Goal: Task Accomplishment & Management: Use online tool/utility

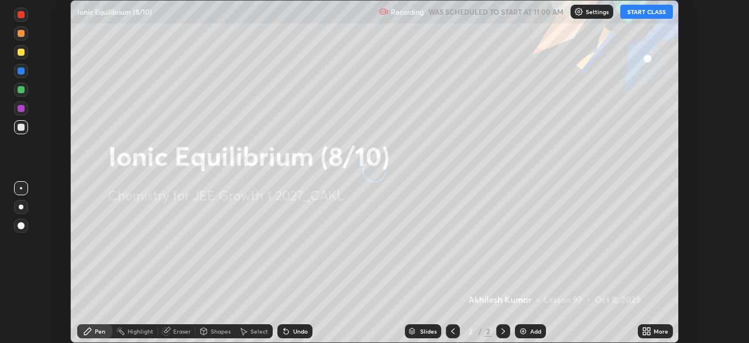
scroll to position [343, 749]
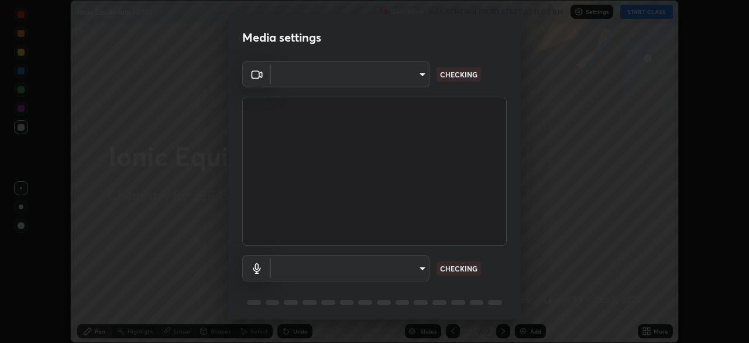
click at [419, 261] on body "Erase all Ionic Equilibrium (8/10) Recording WAS SCHEDULED TO START AT 11:00 AM…" at bounding box center [374, 171] width 749 height 343
type input "ee1990ae139089087217aa4117f3cdd4c5cd383a3c846b78d8b237675fee2f3f"
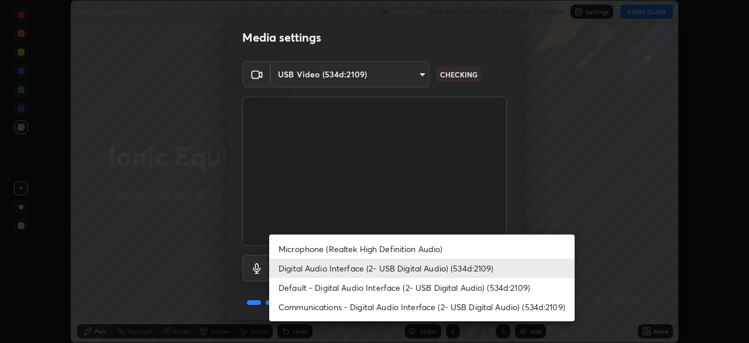
click at [437, 290] on li "Default - Digital Audio Interface (2- USB Digital Audio) (534d:2109)" at bounding box center [422, 287] width 306 height 19
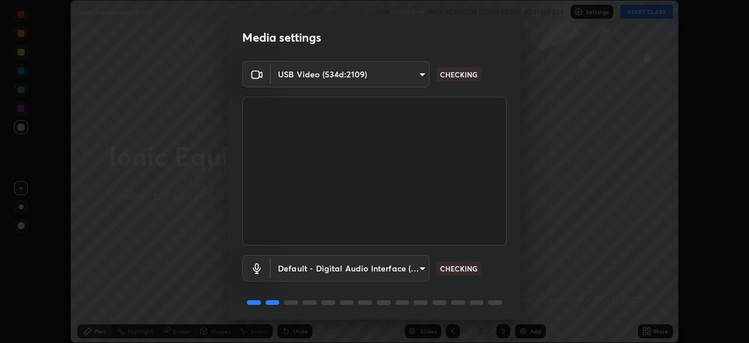
click at [425, 265] on body "Erase all Ionic Equilibrium (8/10) Recording WAS SCHEDULED TO START AT 11:00 AM…" at bounding box center [374, 171] width 749 height 343
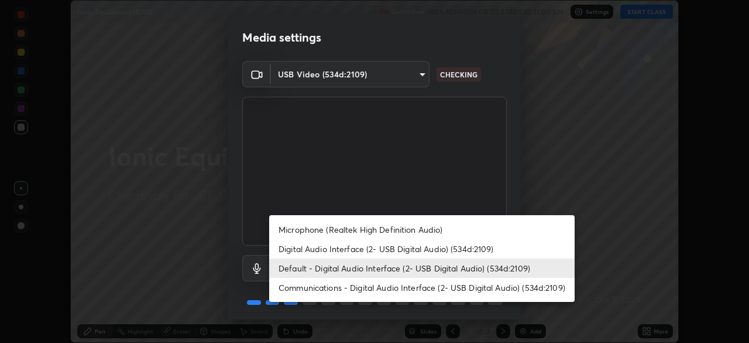
click at [423, 246] on li "Digital Audio Interface (2- USB Digital Audio) (534d:2109)" at bounding box center [422, 248] width 306 height 19
type input "f1f87336b5659162b7e0f26978becaf85209cb2a2448c75cf2a6055f99bcd44d"
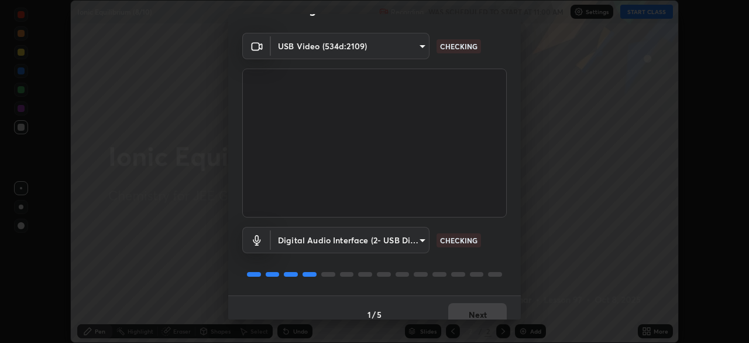
scroll to position [42, 0]
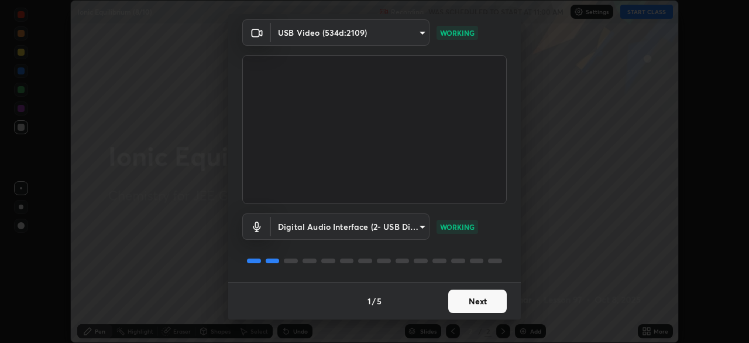
click at [477, 297] on button "Next" at bounding box center [478, 300] width 59 height 23
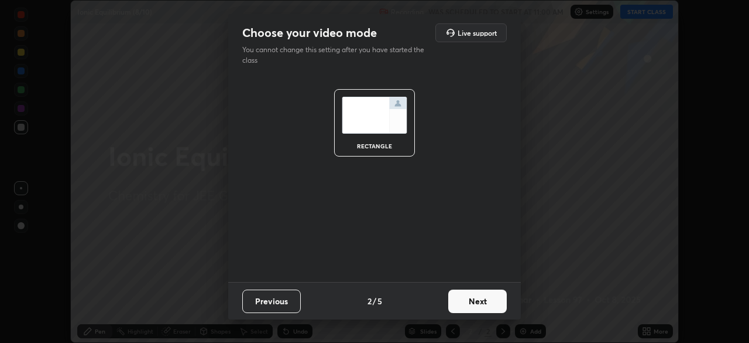
scroll to position [0, 0]
click at [477, 297] on button "Next" at bounding box center [478, 300] width 59 height 23
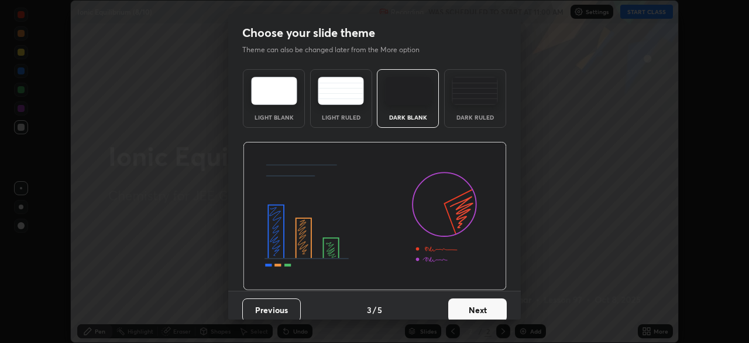
click at [478, 298] on button "Next" at bounding box center [478, 309] width 59 height 23
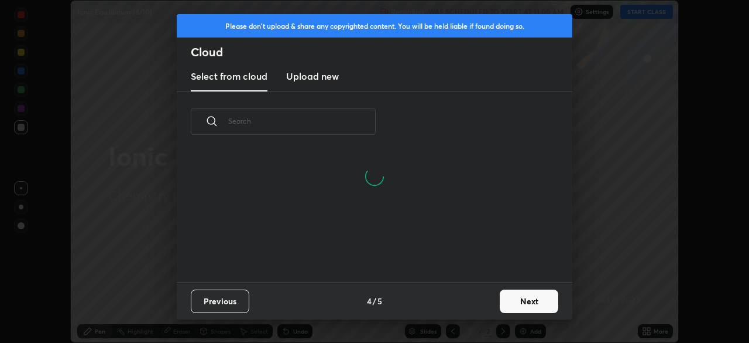
click at [517, 293] on button "Next" at bounding box center [529, 300] width 59 height 23
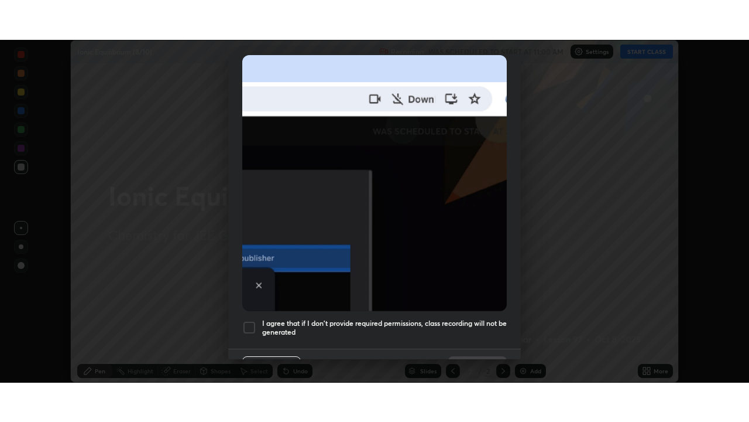
scroll to position [280, 0]
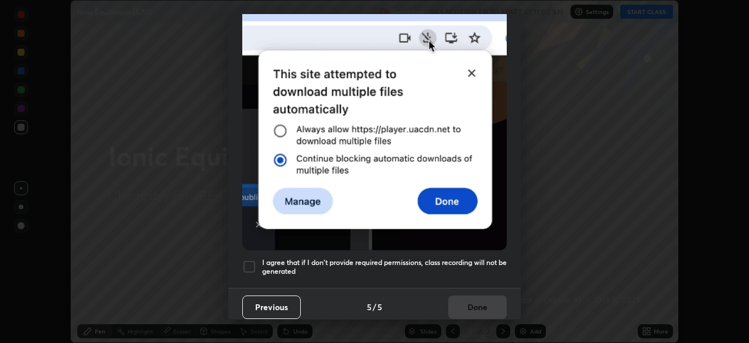
click at [260, 259] on div "I agree that if I don't provide required permissions, class recording will not …" at bounding box center [374, 266] width 265 height 14
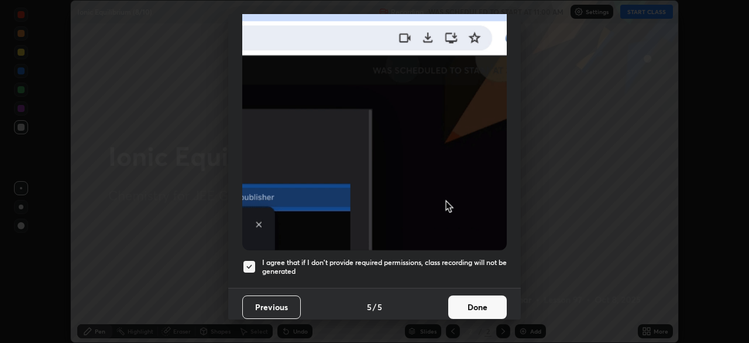
click at [470, 295] on button "Done" at bounding box center [478, 306] width 59 height 23
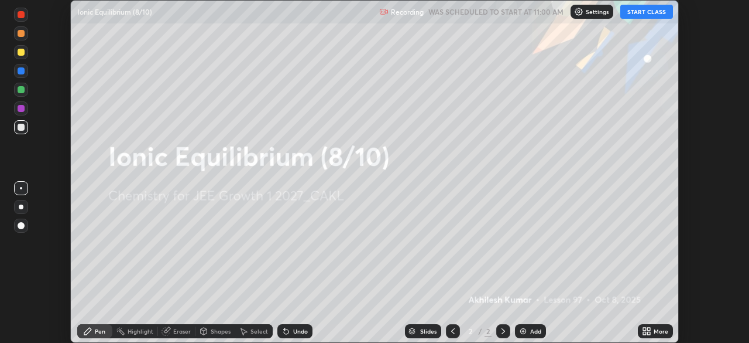
click at [650, 12] on button "START CLASS" at bounding box center [647, 12] width 53 height 14
click at [645, 328] on icon at bounding box center [645, 328] width 3 height 3
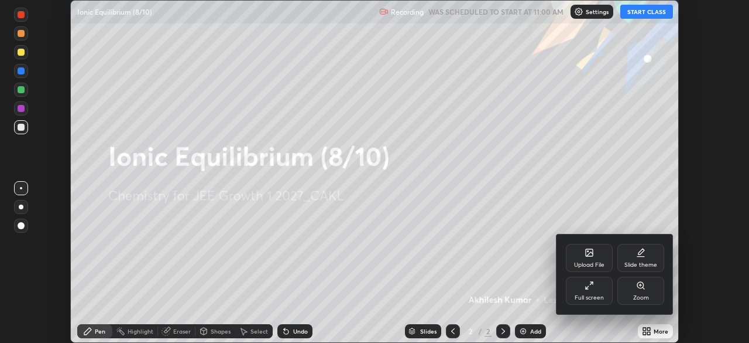
click at [591, 283] on icon at bounding box center [589, 284] width 9 height 9
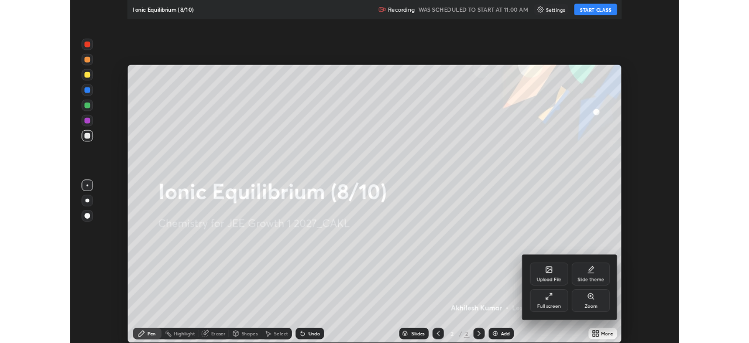
scroll to position [422, 749]
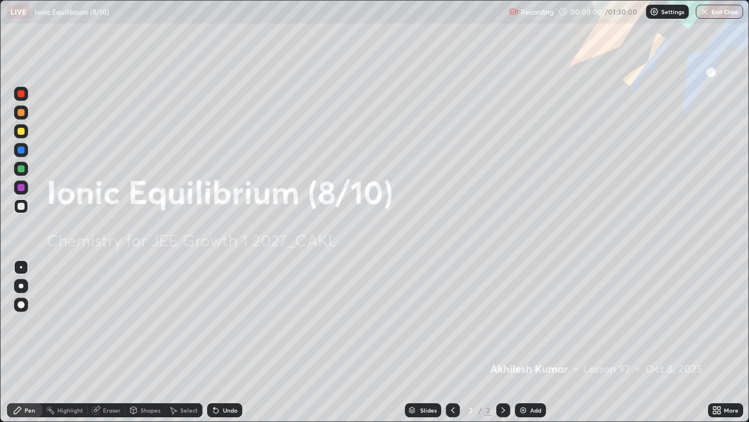
click at [523, 342] on img at bounding box center [523, 409] width 9 height 9
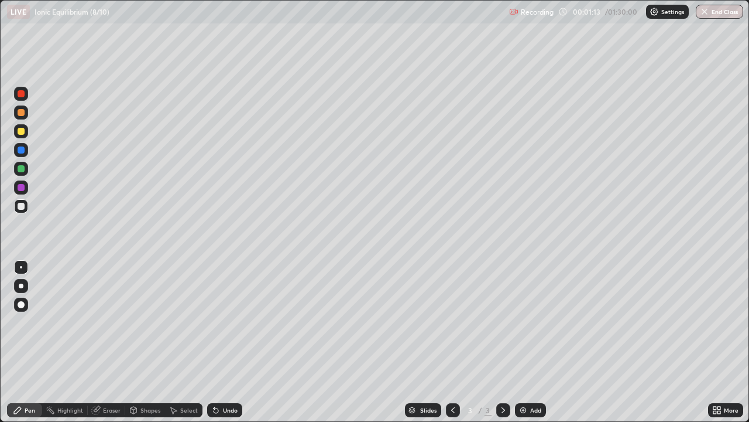
click at [149, 342] on div "Shapes" at bounding box center [151, 410] width 20 height 6
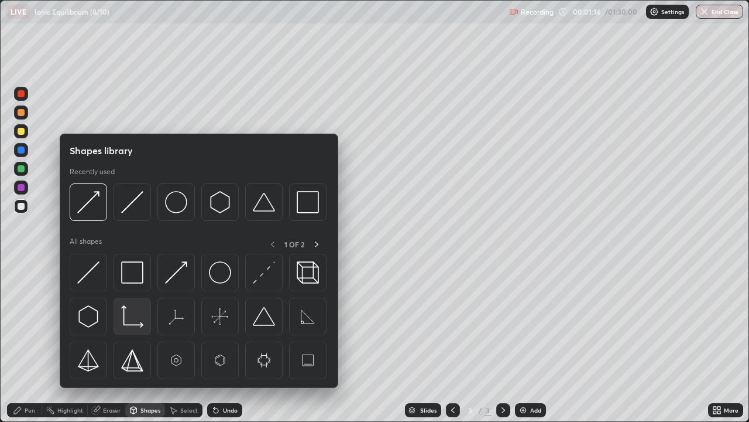
click at [125, 320] on img at bounding box center [132, 316] width 22 height 22
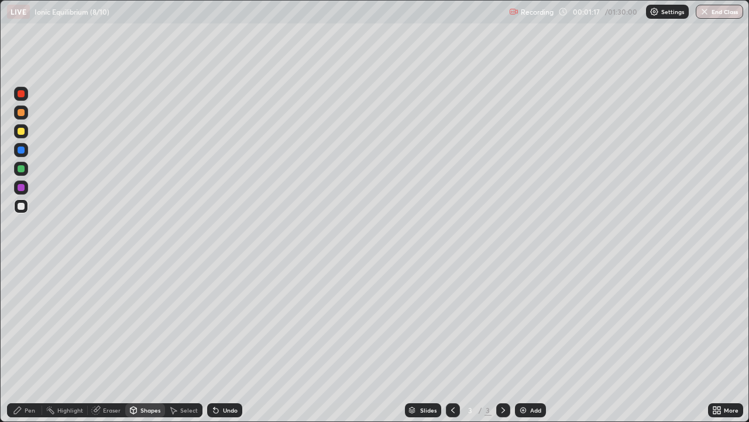
click at [25, 342] on div "Pen" at bounding box center [24, 410] width 35 height 14
click at [19, 185] on div at bounding box center [21, 187] width 7 height 7
click at [216, 342] on icon at bounding box center [216, 410] width 5 height 5
click at [214, 342] on icon at bounding box center [214, 407] width 1 height 1
click at [22, 206] on div at bounding box center [21, 206] width 7 height 7
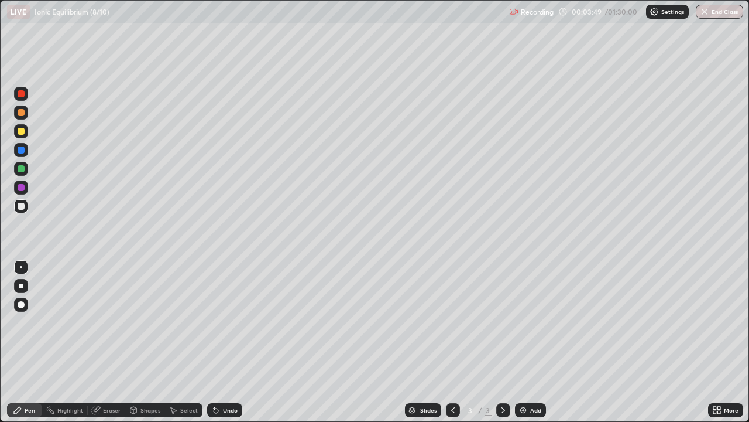
click at [148, 342] on div "Shapes" at bounding box center [151, 410] width 20 height 6
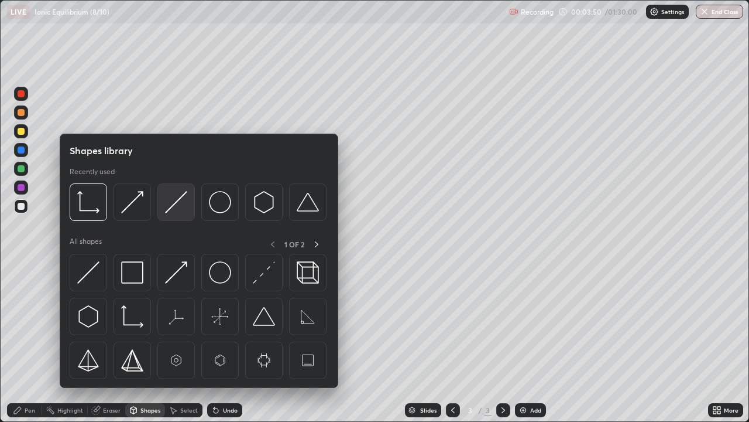
click at [179, 207] on img at bounding box center [176, 202] width 22 height 22
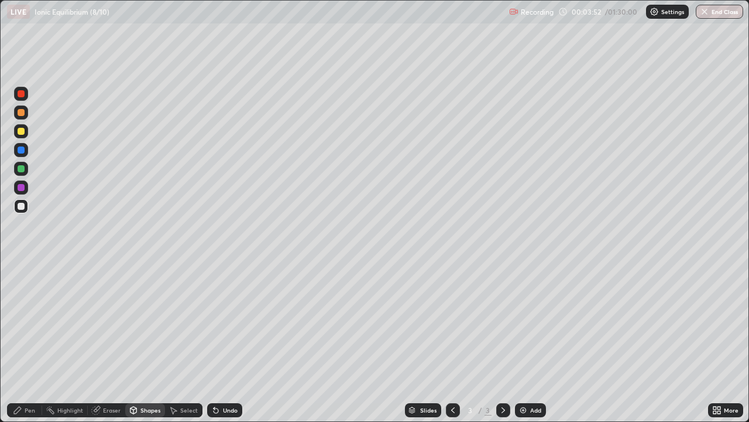
click at [20, 342] on icon at bounding box center [17, 409] width 7 height 7
click at [183, 342] on div "Select" at bounding box center [189, 410] width 18 height 6
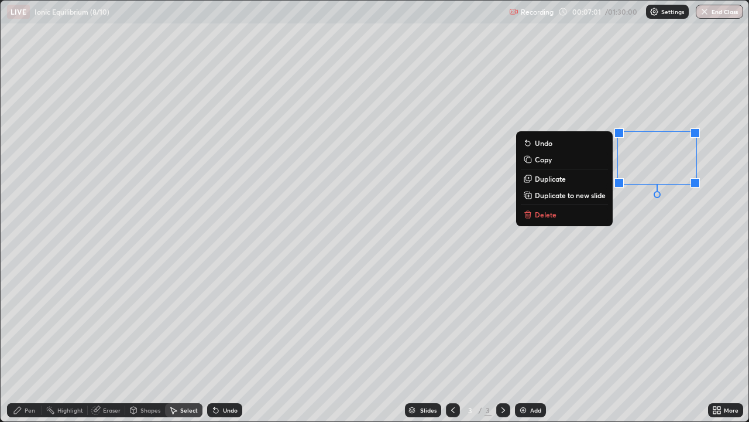
click at [547, 216] on p "Delete" at bounding box center [546, 214] width 22 height 9
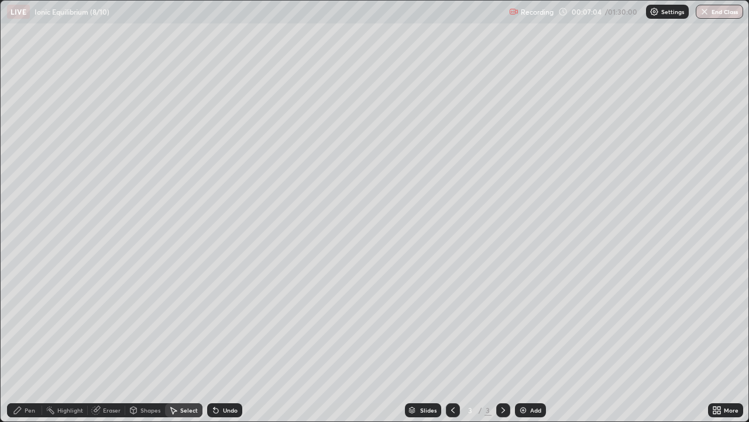
click at [32, 342] on div "Pen" at bounding box center [30, 410] width 11 height 6
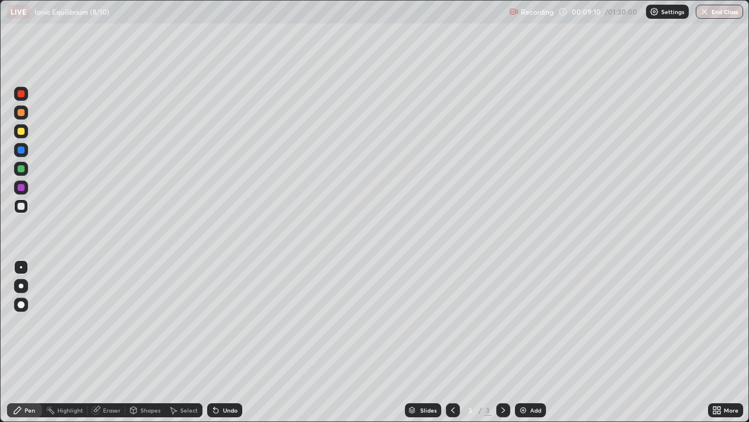
click at [112, 342] on div "Eraser" at bounding box center [112, 410] width 18 height 6
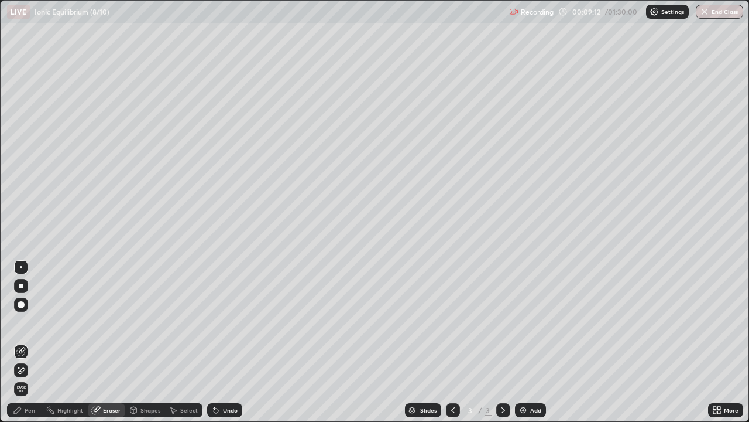
click at [39, 342] on div "Pen" at bounding box center [24, 410] width 35 height 14
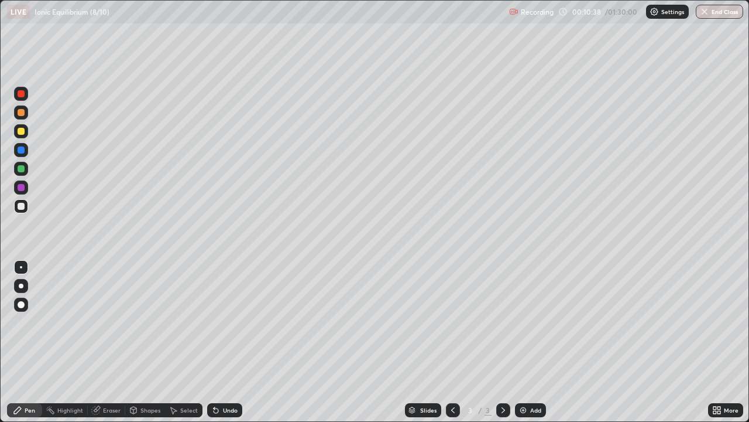
click at [520, 342] on img at bounding box center [523, 409] width 9 height 9
click at [211, 342] on icon at bounding box center [215, 409] width 9 height 9
click at [214, 342] on icon at bounding box center [216, 410] width 5 height 5
click at [211, 342] on icon at bounding box center [215, 409] width 9 height 9
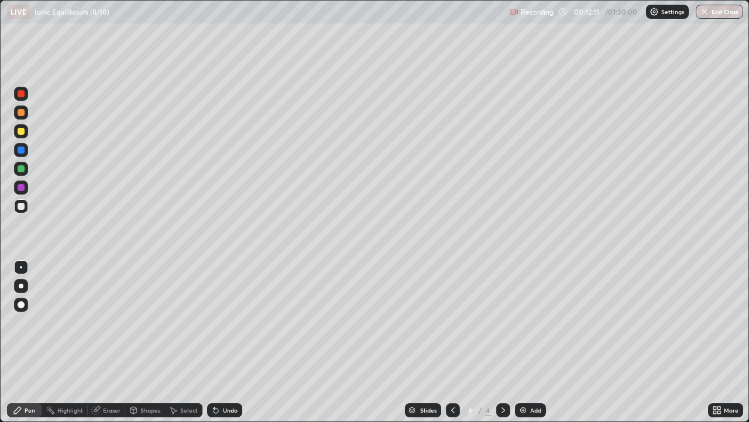
click at [108, 342] on div "Eraser" at bounding box center [112, 410] width 18 height 6
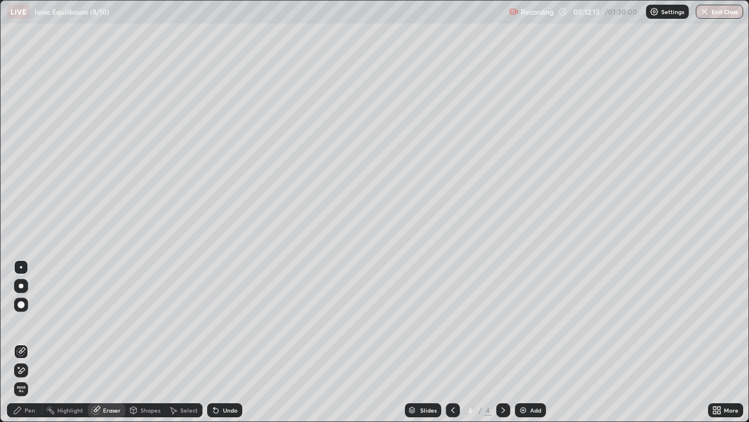
click at [30, 342] on div "Pen" at bounding box center [30, 410] width 11 height 6
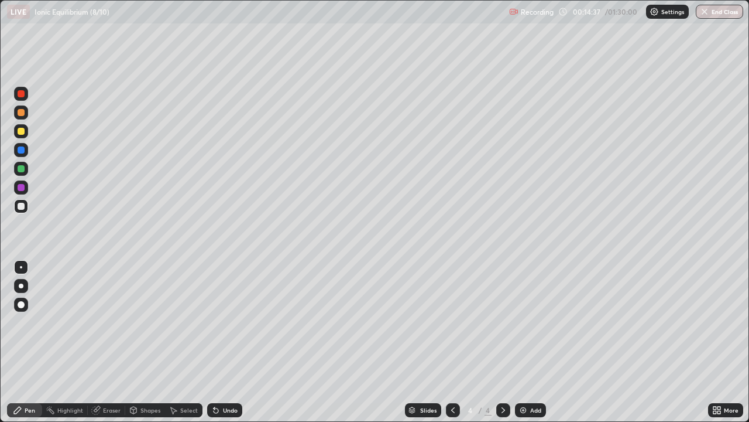
click at [149, 342] on div "Shapes" at bounding box center [151, 410] width 20 height 6
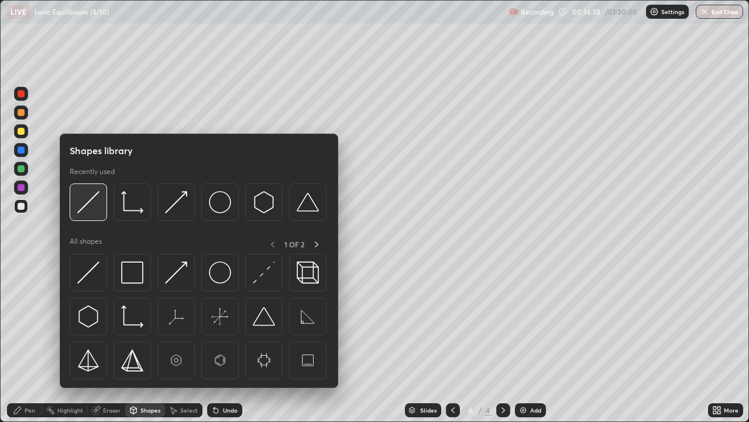
click at [87, 204] on img at bounding box center [88, 202] width 22 height 22
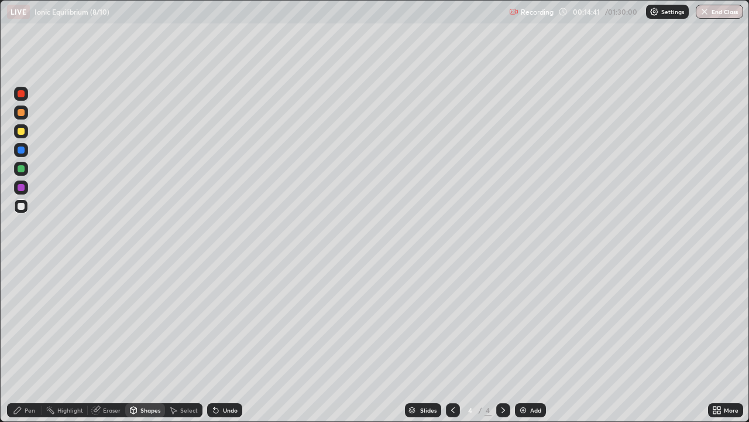
click at [29, 342] on div "Pen" at bounding box center [30, 410] width 11 height 6
click at [105, 342] on div "Eraser" at bounding box center [112, 410] width 18 height 6
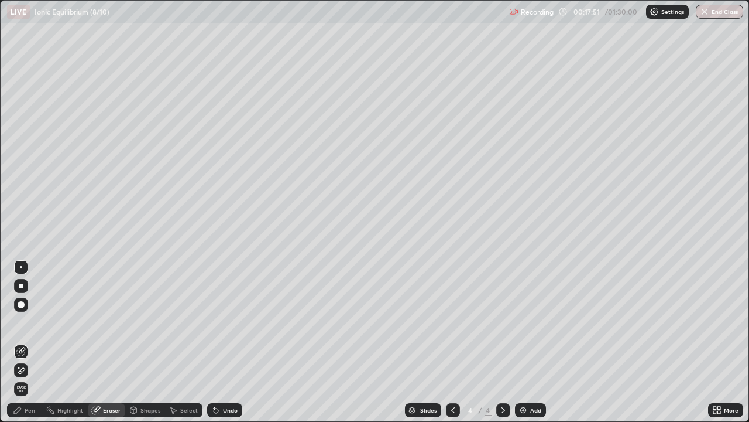
click at [34, 342] on div "Pen" at bounding box center [30, 410] width 11 height 6
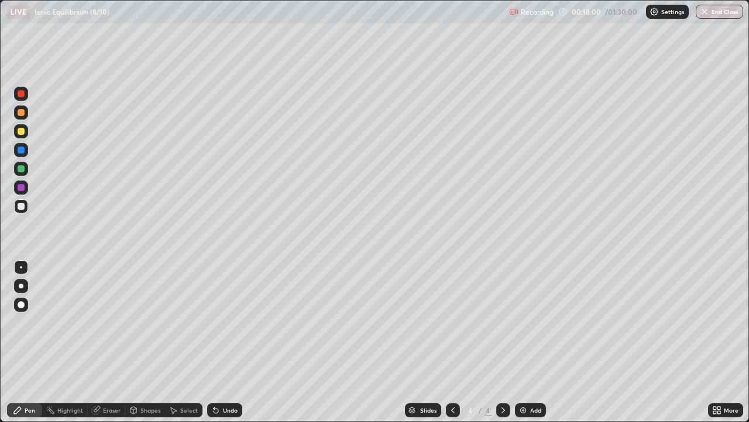
click at [22, 185] on div at bounding box center [21, 187] width 7 height 7
click at [23, 203] on div at bounding box center [21, 206] width 7 height 7
click at [526, 342] on img at bounding box center [523, 409] width 9 height 9
click at [22, 95] on div at bounding box center [21, 93] width 7 height 7
click at [24, 205] on div at bounding box center [21, 206] width 7 height 7
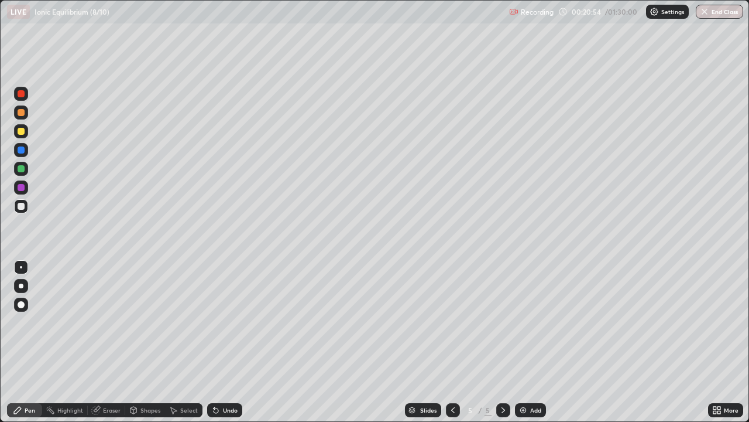
click at [19, 128] on div at bounding box center [21, 131] width 7 height 7
click at [20, 93] on div at bounding box center [21, 93] width 7 height 7
click at [19, 166] on div at bounding box center [21, 168] width 7 height 7
click at [22, 207] on div at bounding box center [21, 206] width 7 height 7
click at [19, 131] on div at bounding box center [21, 131] width 7 height 7
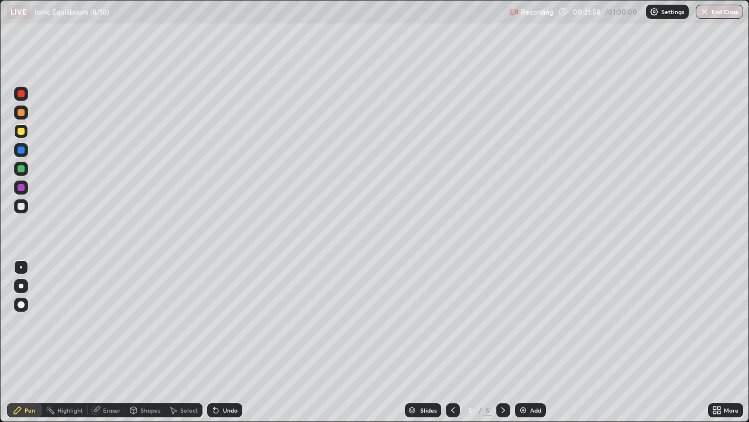
click at [22, 208] on div at bounding box center [21, 206] width 7 height 7
click at [180, 342] on div "Select" at bounding box center [183, 410] width 37 height 14
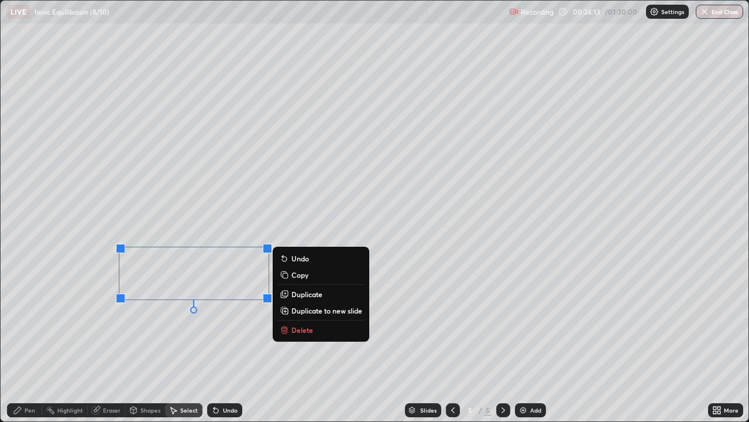
click at [289, 272] on button "Copy" at bounding box center [321, 275] width 87 height 14
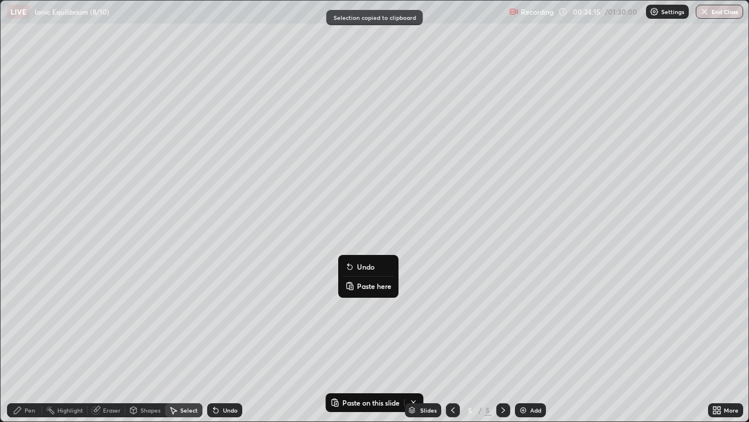
click at [348, 282] on icon at bounding box center [349, 285] width 9 height 9
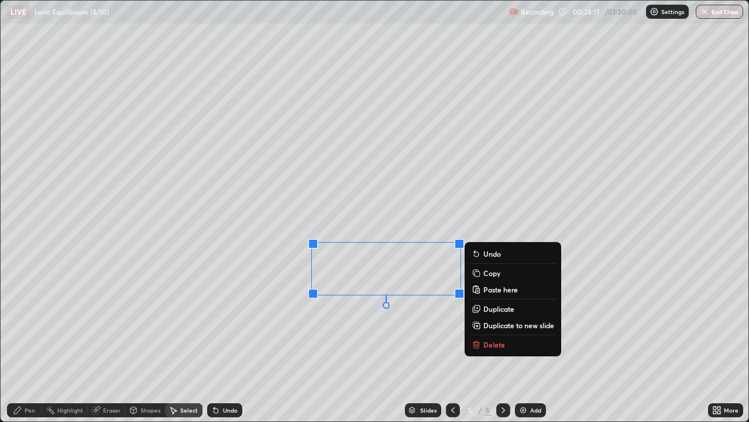
click at [27, 342] on div "Pen" at bounding box center [24, 410] width 35 height 14
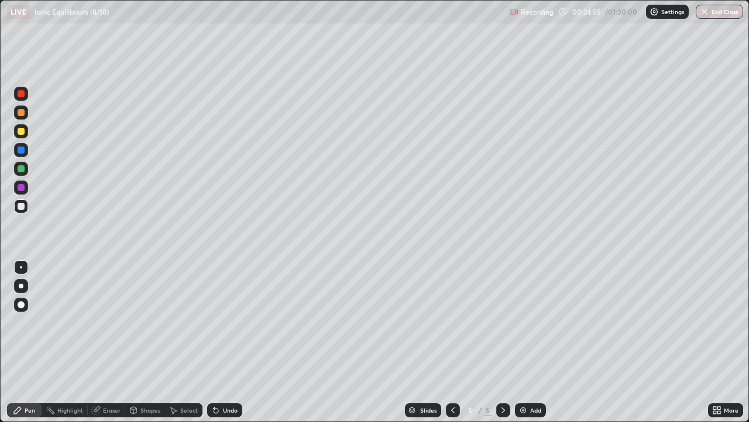
click at [105, 342] on div "Eraser" at bounding box center [106, 410] width 37 height 14
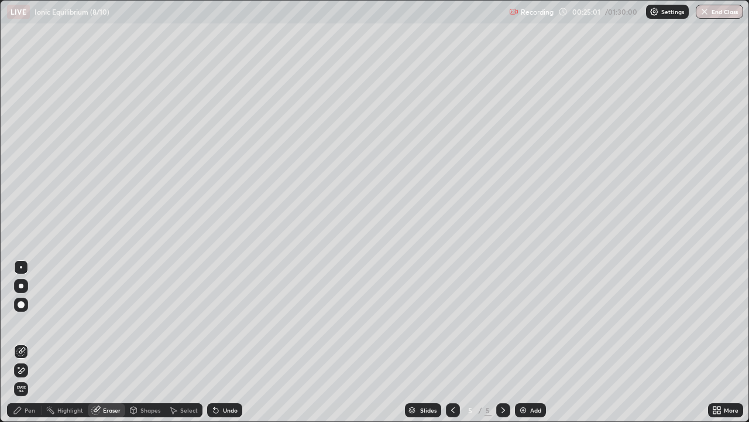
click at [28, 342] on div "Pen" at bounding box center [30, 410] width 11 height 6
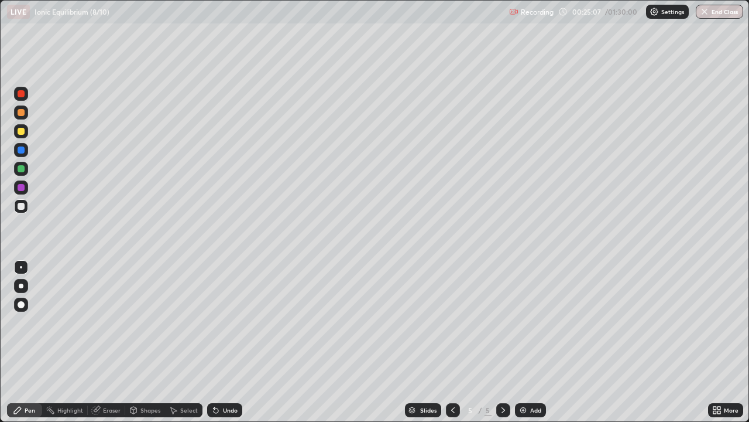
click at [149, 342] on div "Shapes" at bounding box center [151, 410] width 20 height 6
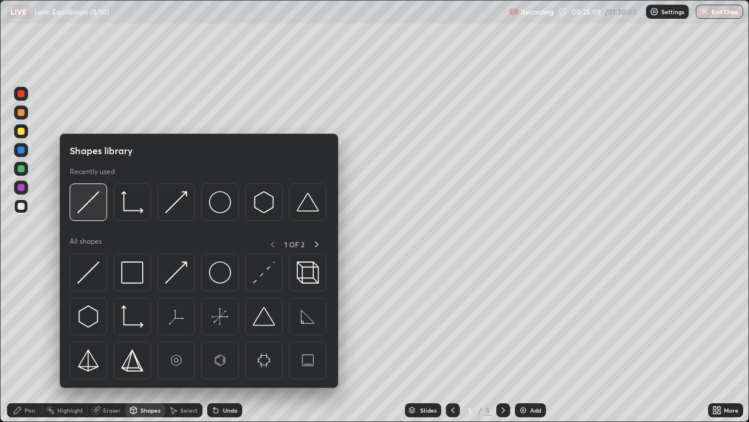
click at [85, 208] on img at bounding box center [88, 202] width 22 height 22
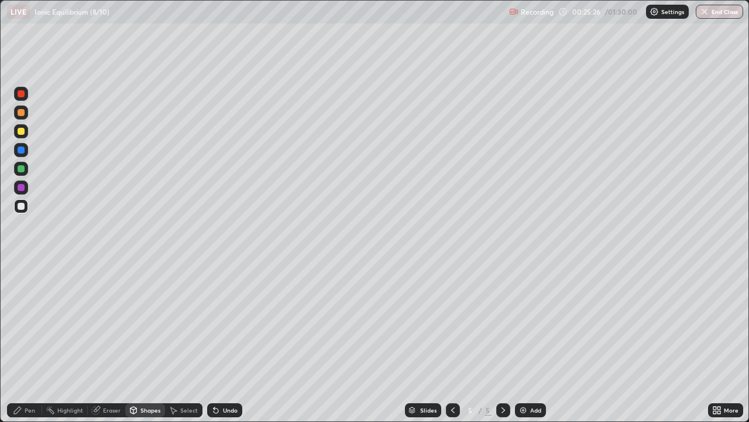
click at [214, 342] on icon at bounding box center [216, 410] width 5 height 5
click at [24, 342] on div "Pen" at bounding box center [24, 410] width 35 height 14
click at [144, 342] on div "Shapes" at bounding box center [151, 410] width 20 height 6
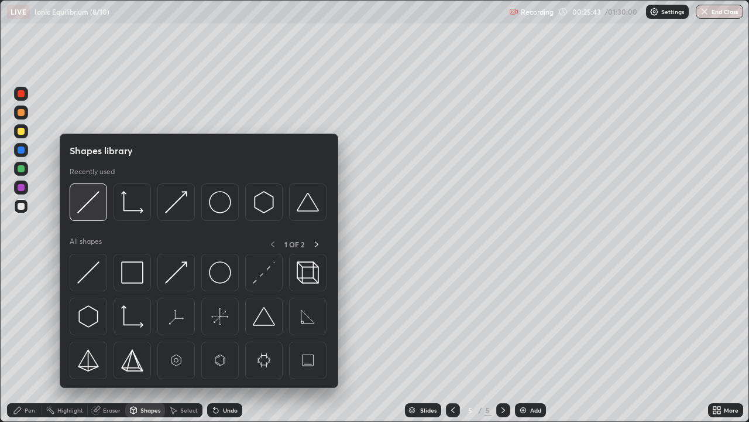
click at [88, 198] on img at bounding box center [88, 202] width 22 height 22
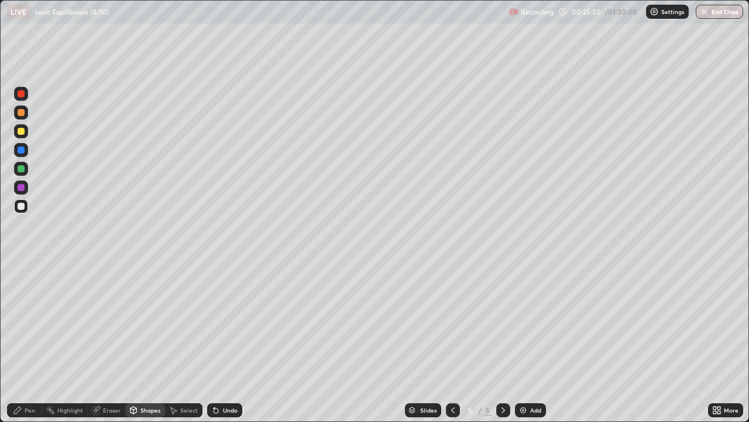
click at [22, 342] on div "Pen" at bounding box center [24, 410] width 35 height 14
click at [214, 342] on icon at bounding box center [216, 410] width 5 height 5
click at [141, 342] on div "Shapes" at bounding box center [151, 410] width 20 height 6
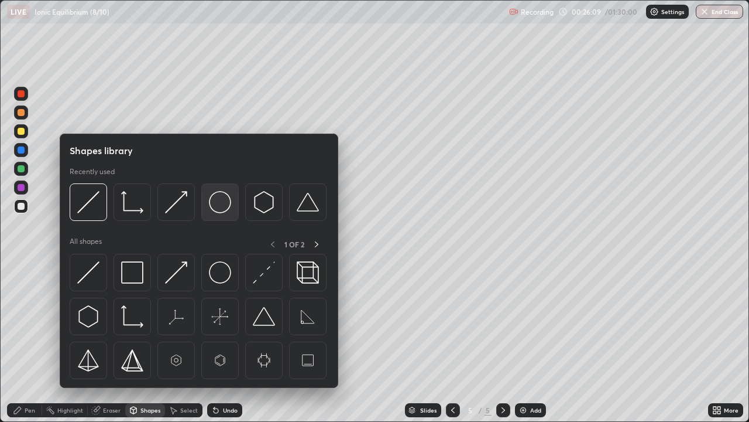
click at [210, 201] on img at bounding box center [220, 202] width 22 height 22
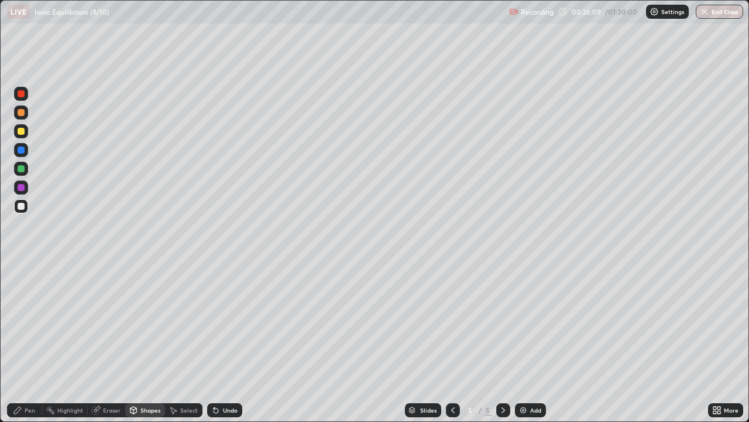
click at [20, 186] on div at bounding box center [21, 187] width 7 height 7
click at [20, 131] on div at bounding box center [21, 131] width 7 height 7
click at [20, 114] on div at bounding box center [21, 112] width 7 height 7
click at [141, 342] on div "Shapes" at bounding box center [151, 410] width 20 height 6
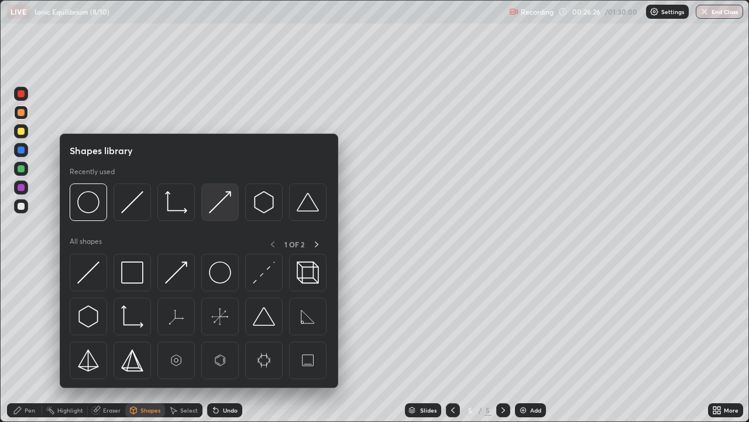
click at [211, 204] on img at bounding box center [220, 202] width 22 height 22
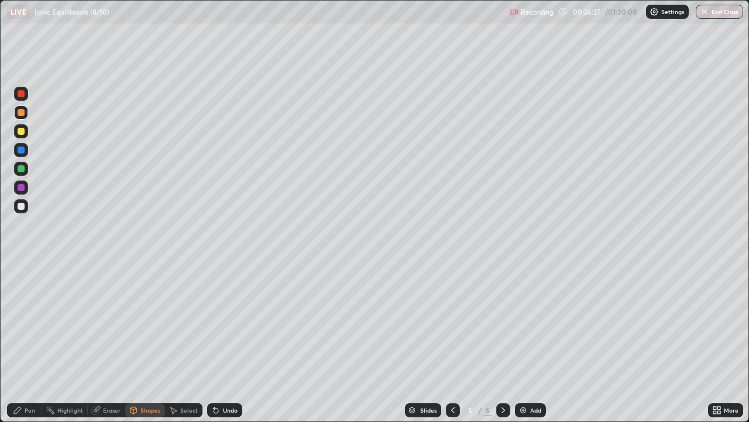
click at [19, 169] on div at bounding box center [21, 168] width 7 height 7
click at [21, 342] on icon at bounding box center [17, 409] width 7 height 7
click at [23, 206] on div at bounding box center [21, 206] width 7 height 7
click at [156, 342] on div "Shapes" at bounding box center [151, 410] width 20 height 6
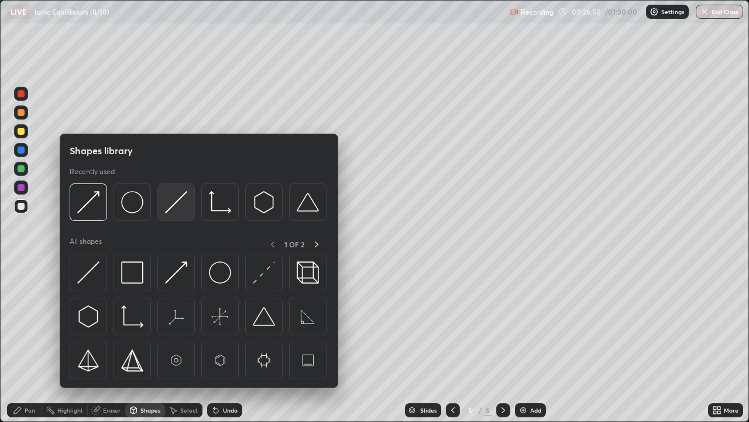
click at [183, 201] on img at bounding box center [176, 202] width 22 height 22
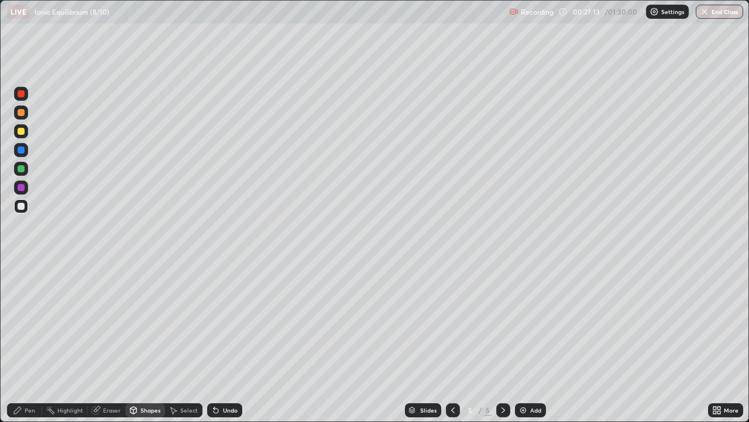
click at [223, 342] on div "Undo" at bounding box center [224, 410] width 35 height 14
click at [227, 342] on div "Undo" at bounding box center [230, 410] width 15 height 6
click at [25, 342] on div "Pen" at bounding box center [30, 410] width 11 height 6
click at [218, 342] on icon at bounding box center [215, 409] width 9 height 9
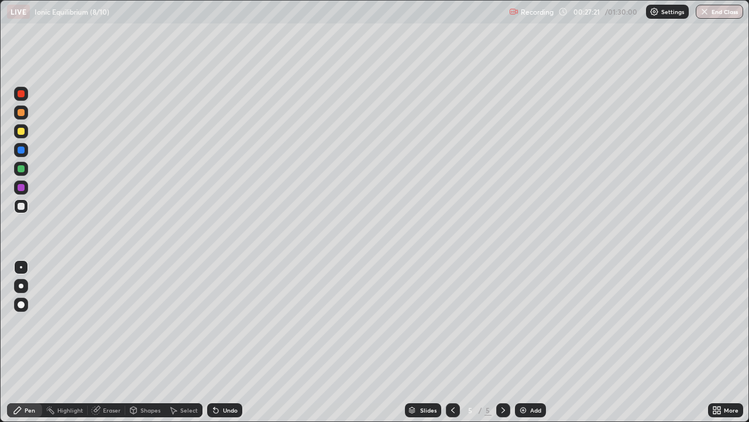
click at [29, 342] on div "Pen" at bounding box center [30, 410] width 11 height 6
click at [24, 168] on div at bounding box center [21, 168] width 7 height 7
click at [26, 206] on div at bounding box center [21, 206] width 14 height 14
click at [155, 342] on div "Shapes" at bounding box center [151, 410] width 20 height 6
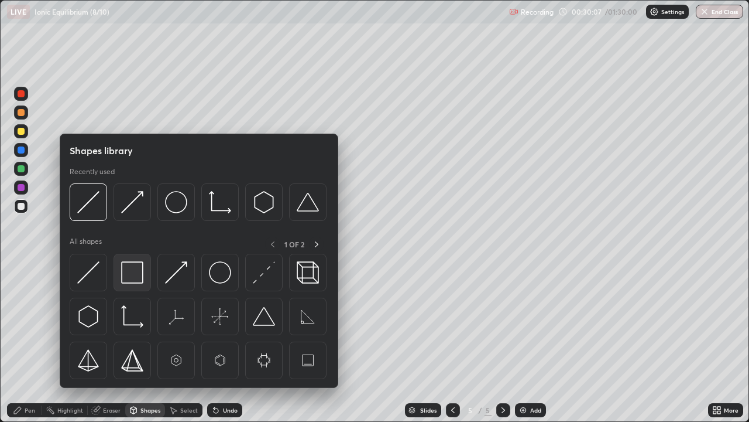
click at [131, 275] on img at bounding box center [132, 272] width 22 height 22
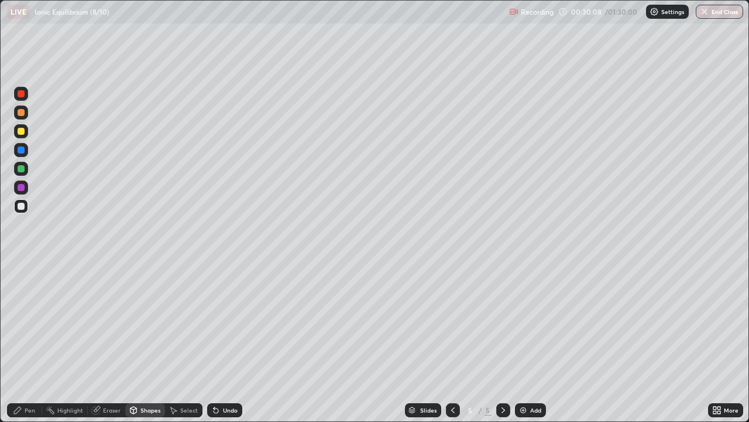
click at [22, 112] on div at bounding box center [21, 112] width 7 height 7
click at [29, 342] on div "Pen" at bounding box center [24, 410] width 35 height 14
click at [22, 96] on div at bounding box center [21, 93] width 7 height 7
click at [26, 204] on div at bounding box center [21, 206] width 14 height 14
click at [148, 342] on div "Shapes" at bounding box center [151, 410] width 20 height 6
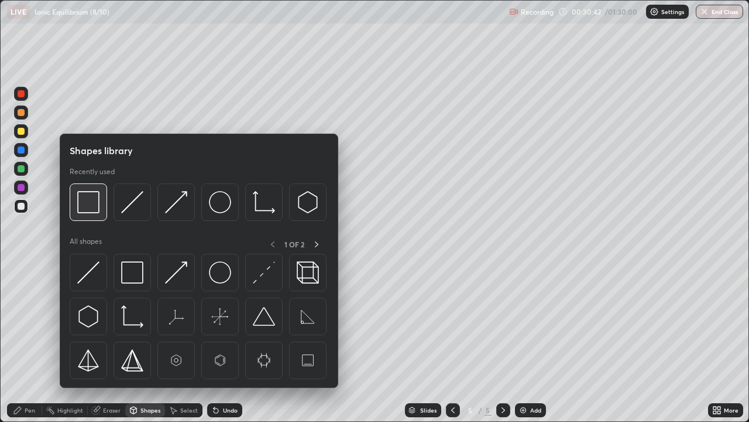
click at [103, 203] on div at bounding box center [88, 201] width 37 height 37
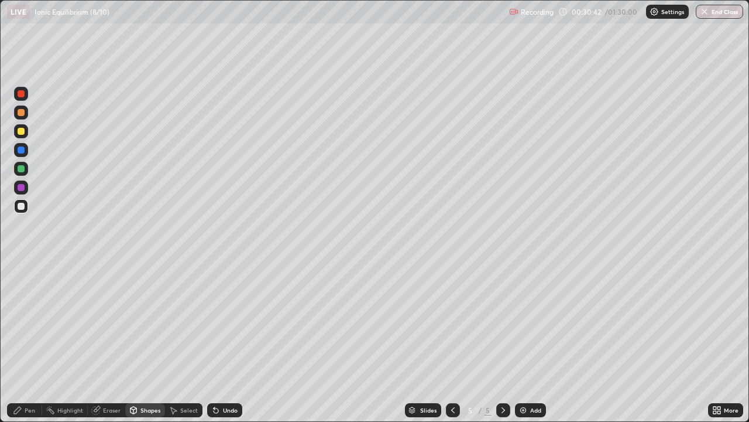
click at [24, 187] on div at bounding box center [21, 187] width 7 height 7
click at [36, 342] on div "Pen" at bounding box center [24, 410] width 35 height 14
click at [26, 204] on div at bounding box center [21, 206] width 14 height 14
click at [523, 342] on img at bounding box center [523, 409] width 9 height 9
click at [451, 342] on div at bounding box center [453, 410] width 14 height 14
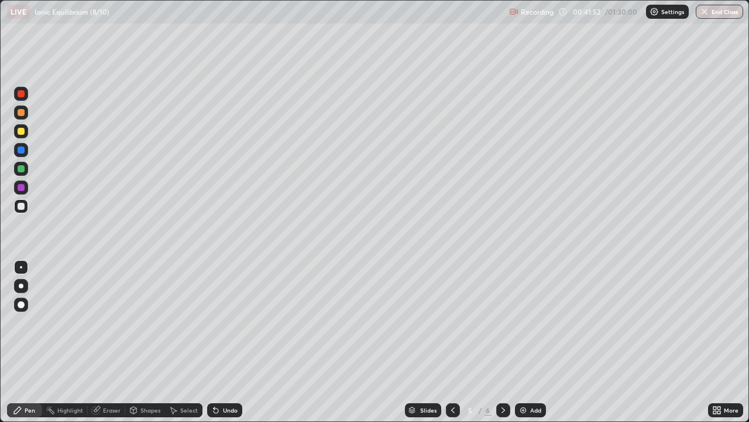
click at [501, 342] on icon at bounding box center [503, 409] width 9 height 9
click at [20, 185] on div at bounding box center [21, 187] width 7 height 7
click at [22, 205] on div at bounding box center [21, 206] width 7 height 7
click at [143, 342] on div "Shapes" at bounding box center [151, 410] width 20 height 6
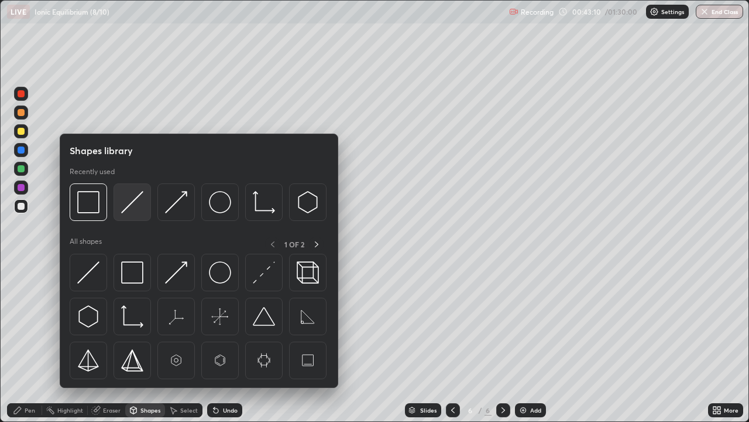
click at [135, 205] on img at bounding box center [132, 202] width 22 height 22
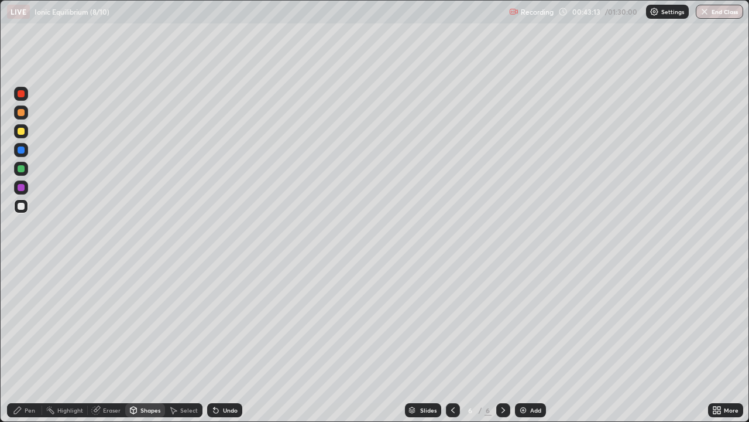
click at [25, 342] on div "Pen" at bounding box center [30, 410] width 11 height 6
click at [147, 342] on div "Shapes" at bounding box center [151, 410] width 20 height 6
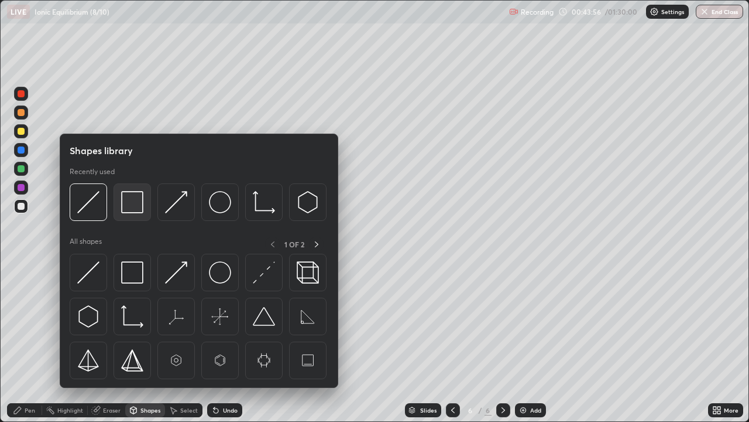
click at [142, 203] on img at bounding box center [132, 202] width 22 height 22
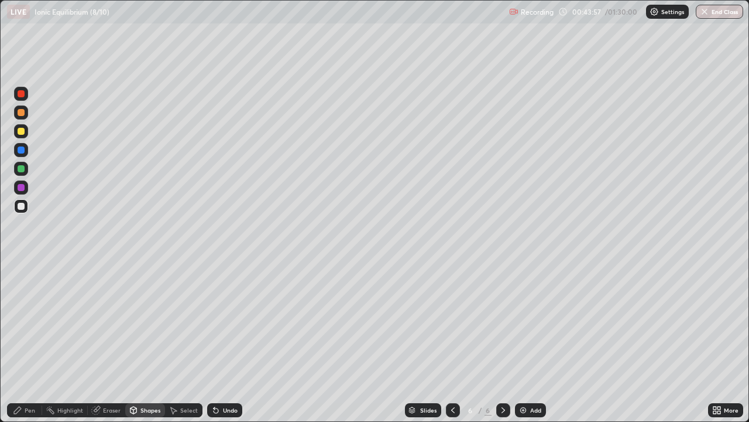
click at [26, 131] on div at bounding box center [21, 131] width 14 height 14
click at [31, 342] on div "Pen" at bounding box center [30, 410] width 11 height 6
click at [21, 94] on div at bounding box center [21, 93] width 7 height 7
click at [22, 206] on div at bounding box center [21, 206] width 7 height 7
click at [528, 342] on div "Add" at bounding box center [530, 410] width 31 height 14
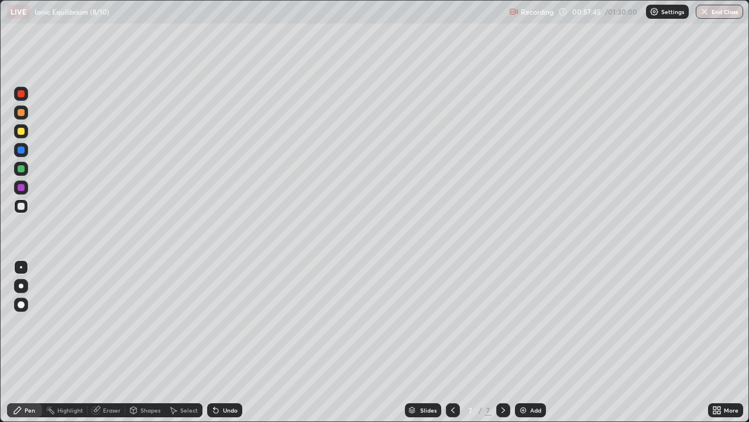
click at [192, 342] on div "Select" at bounding box center [183, 410] width 37 height 14
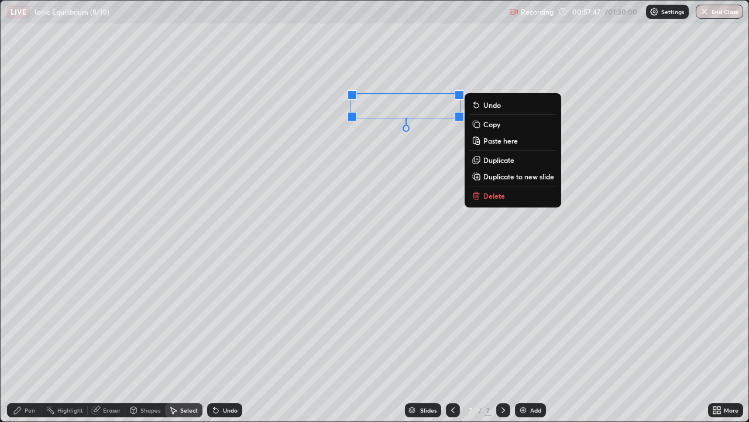
click at [477, 196] on icon at bounding box center [476, 196] width 5 height 5
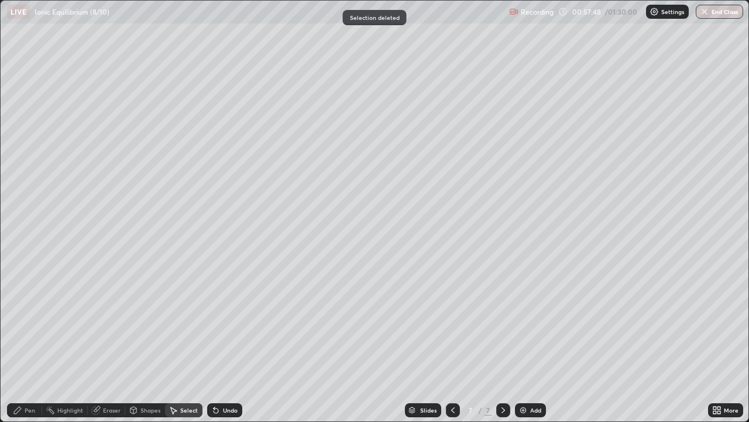
click at [28, 342] on div "Pen" at bounding box center [30, 410] width 11 height 6
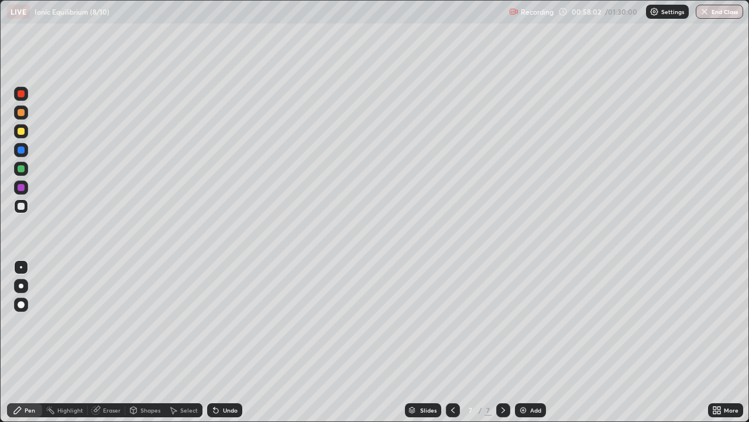
click at [99, 342] on icon at bounding box center [97, 409] width 6 height 6
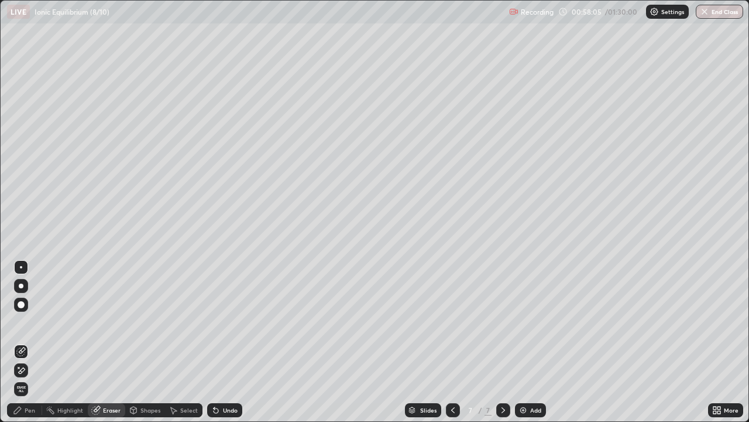
click at [29, 342] on div "Pen" at bounding box center [30, 410] width 11 height 6
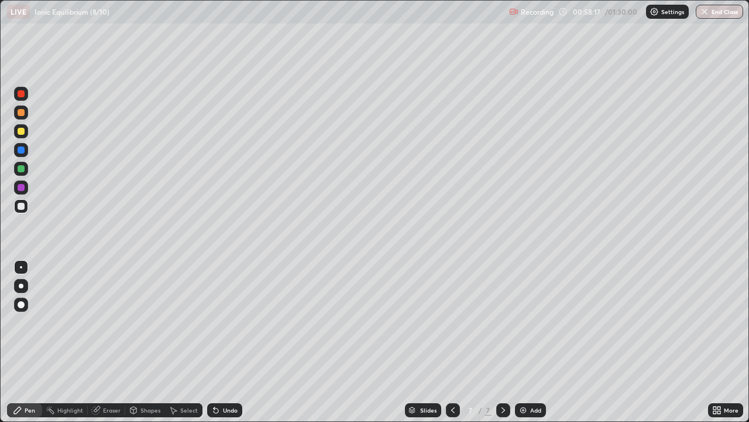
click at [181, 342] on div "Select" at bounding box center [189, 410] width 18 height 6
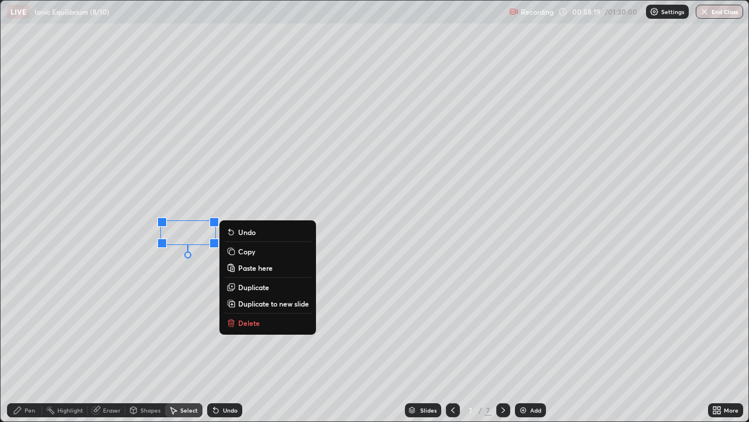
click at [238, 323] on p "Delete" at bounding box center [249, 322] width 22 height 9
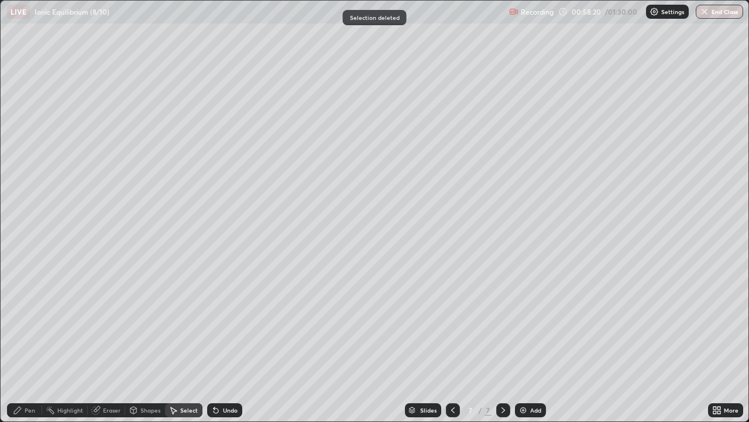
click at [31, 342] on div "Pen" at bounding box center [30, 410] width 11 height 6
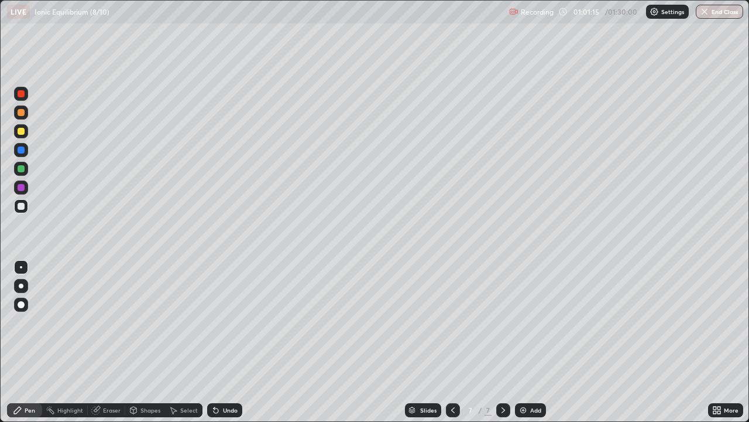
click at [220, 342] on div "Undo" at bounding box center [224, 410] width 35 height 14
click at [528, 342] on div "Add" at bounding box center [530, 410] width 31 height 14
click at [104, 342] on div "Eraser" at bounding box center [112, 410] width 18 height 6
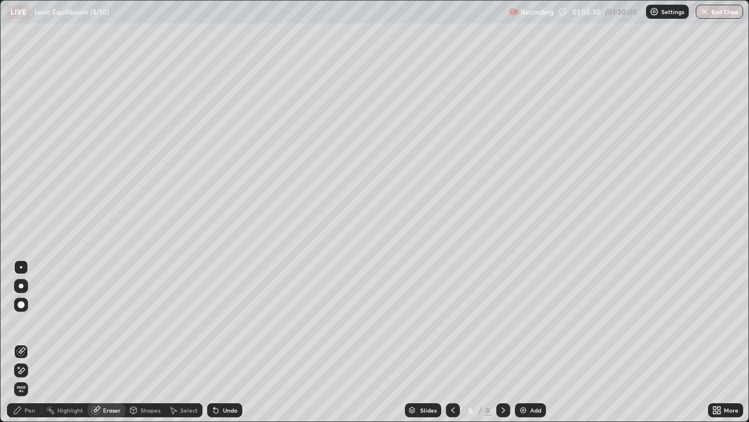
click at [28, 342] on div "Pen" at bounding box center [30, 410] width 11 height 6
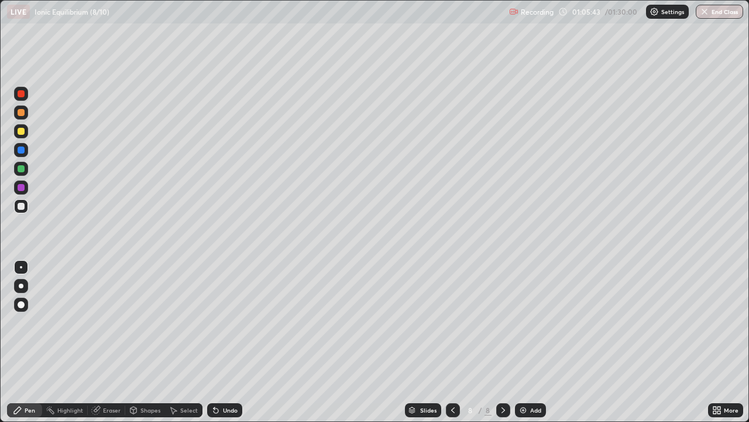
click at [104, 342] on div "Eraser" at bounding box center [106, 410] width 37 height 14
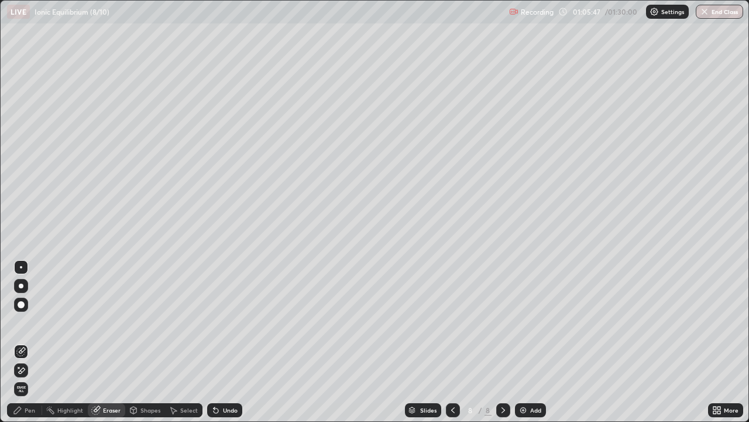
click at [28, 342] on div "Pen" at bounding box center [30, 410] width 11 height 6
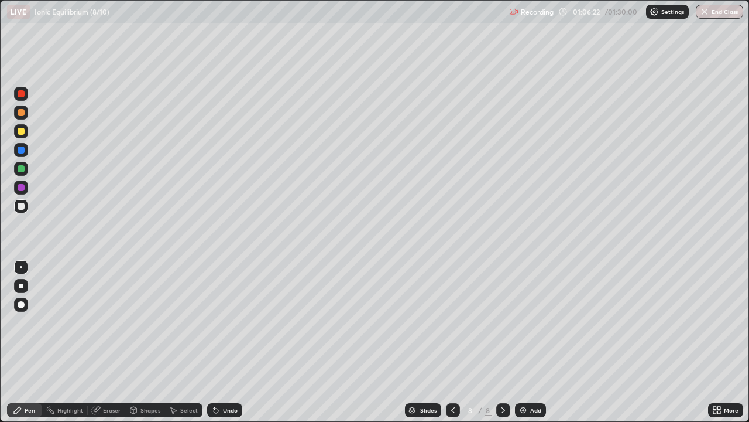
click at [216, 342] on icon at bounding box center [216, 410] width 5 height 5
click at [715, 342] on icon at bounding box center [715, 407] width 3 height 3
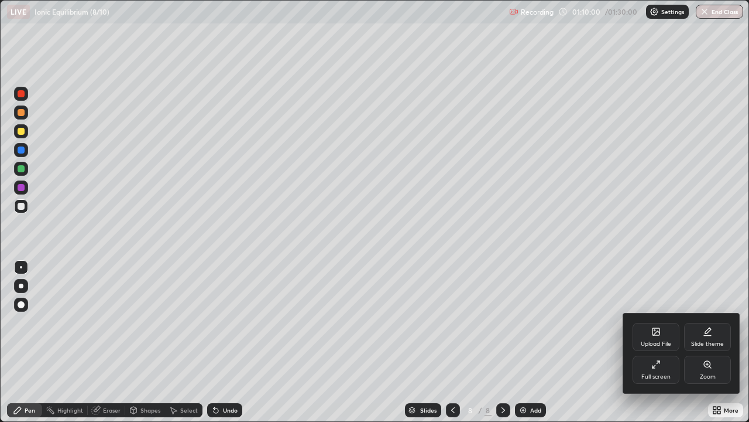
click at [656, 342] on div "Full screen" at bounding box center [656, 369] width 47 height 28
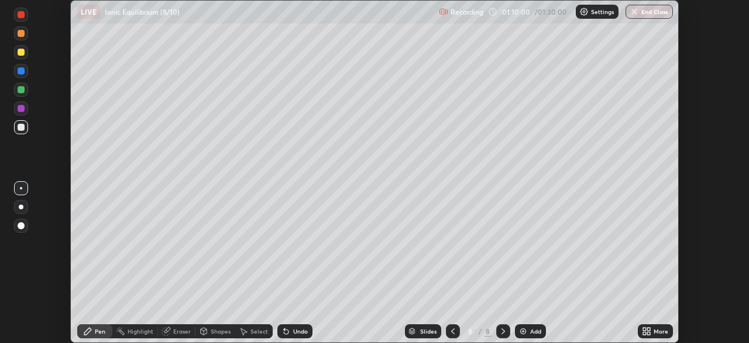
scroll to position [58211, 57804]
click at [649, 10] on button "End Class" at bounding box center [650, 12] width 46 height 14
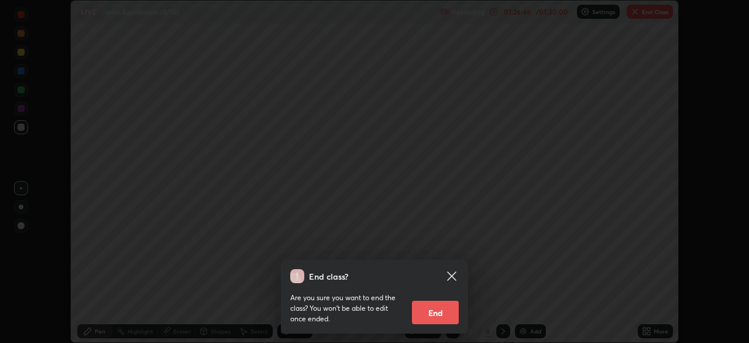
click at [446, 311] on button "End" at bounding box center [435, 311] width 47 height 23
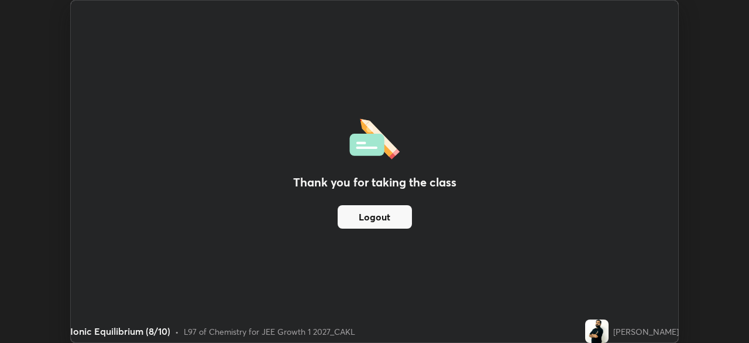
click at [390, 213] on button "Logout" at bounding box center [375, 216] width 74 height 23
